Goal: Task Accomplishment & Management: Use online tool/utility

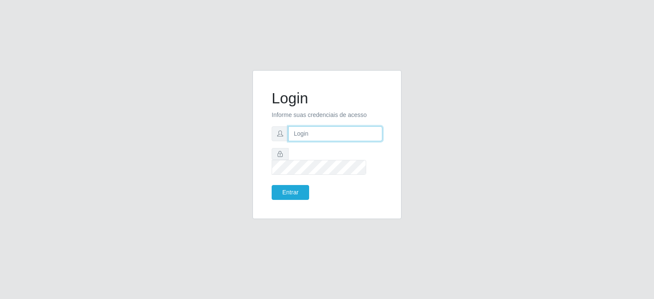
click at [302, 137] on input "text" at bounding box center [335, 134] width 94 height 15
type input "[EMAIL_ADDRESS][DOMAIN_NAME]"
click at [272, 185] on button "Entrar" at bounding box center [290, 192] width 37 height 15
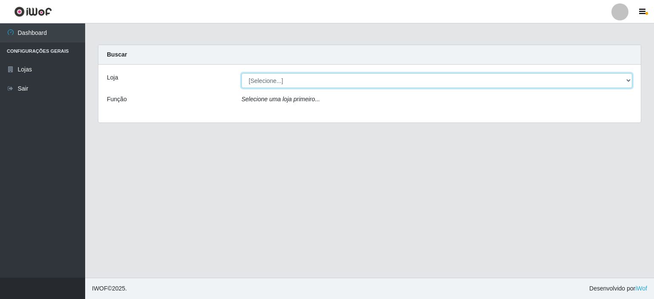
click at [267, 82] on select "[Selecione...] Corte Fácil - Unidade Planalto" at bounding box center [437, 80] width 391 height 15
select select "202"
click at [242, 73] on select "[Selecione...] Corte Fácil - Unidade Planalto" at bounding box center [437, 80] width 391 height 15
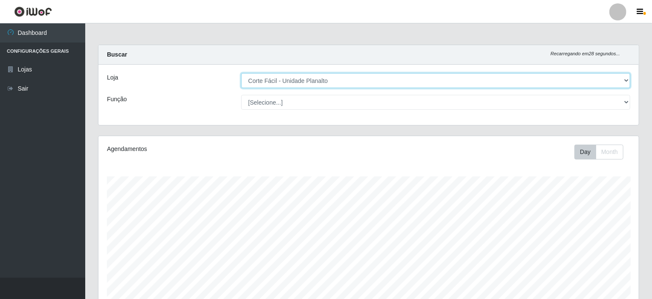
scroll to position [177, 540]
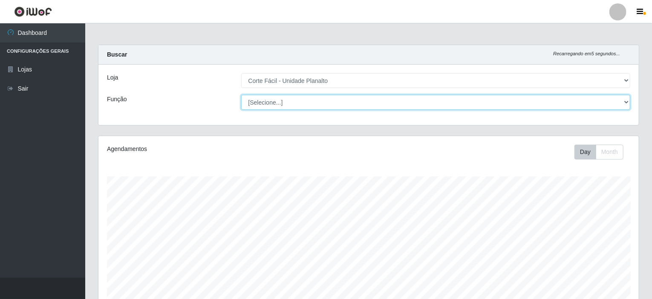
click at [268, 102] on select "[Selecione...] ASG ASG + ASG ++ Auxiliar de Estacionamento Auxiliar de Estacion…" at bounding box center [435, 102] width 389 height 15
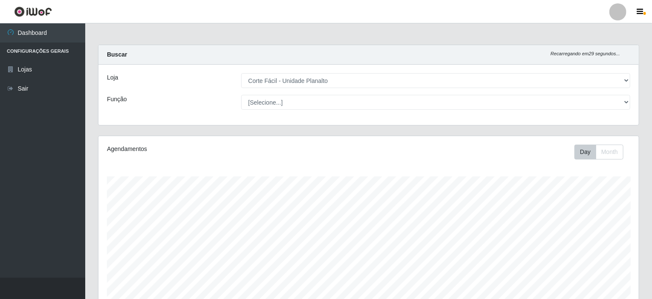
click at [176, 56] on div "Buscar Recarregando em 29 segundos..." at bounding box center [368, 55] width 540 height 20
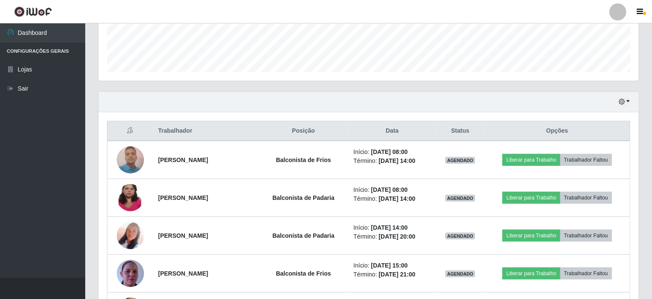
scroll to position [256, 0]
